Goal: Contribute content

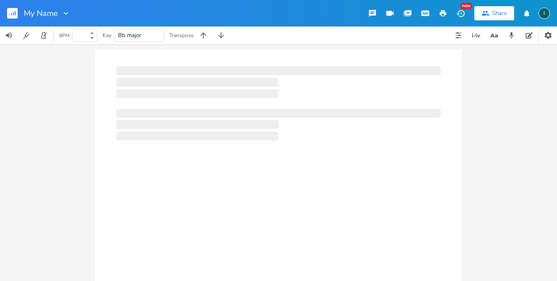
type input "100"
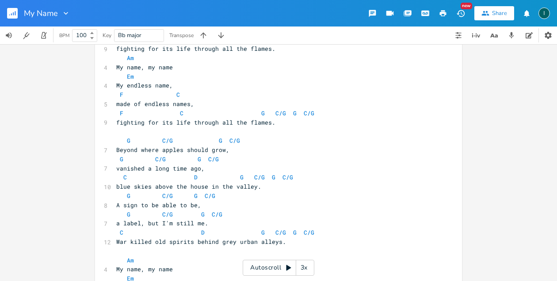
scroll to position [381, 0]
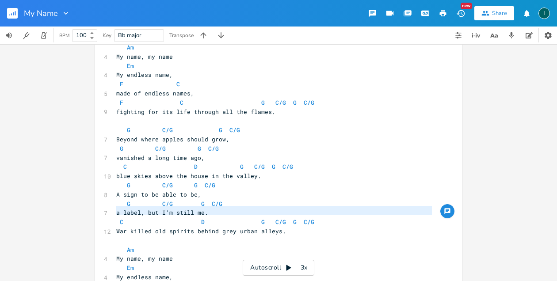
type textarea "War killed old spirits behind grey urban alleys."
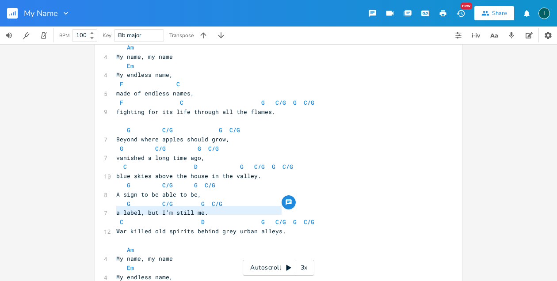
drag, startPoint x: 114, startPoint y: 211, endPoint x: 280, endPoint y: 212, distance: 166.7
click at [280, 227] on pre "War killed old spirits behind grey urban alleys." at bounding box center [274, 231] width 319 height 9
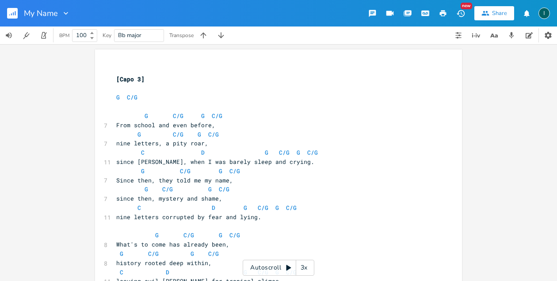
scroll to position [337, 0]
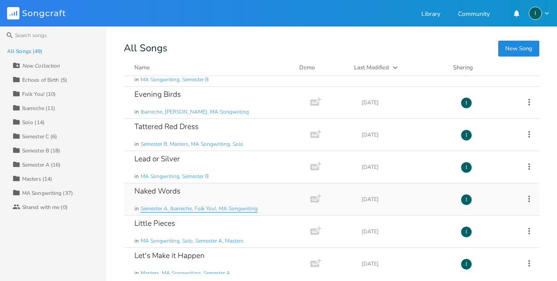
scroll to position [928, 0]
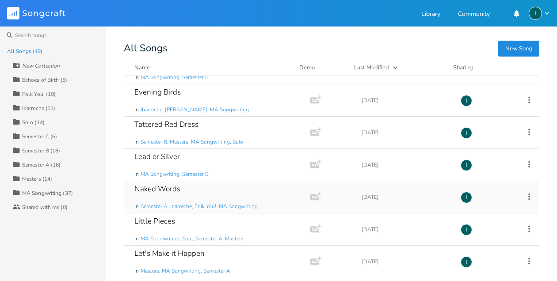
click at [219, 191] on div "Naked Words in Semester A, Ibarreche, Folk You!, MA Songwriting" at bounding box center [215, 197] width 162 height 32
